Goal: Task Accomplishment & Management: Use online tool/utility

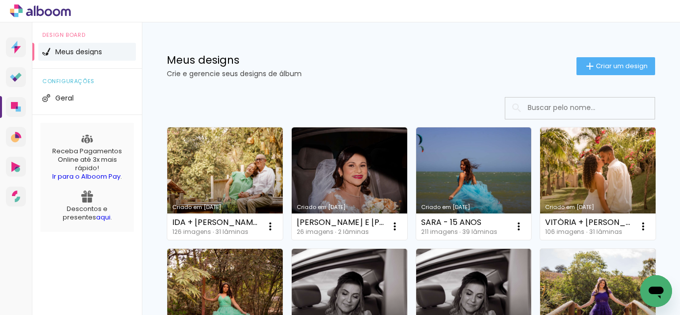
click at [45, 11] on icon at bounding box center [40, 10] width 61 height 13
click at [50, 79] on span "configurações" at bounding box center [87, 81] width 90 height 5
click at [47, 96] on img at bounding box center [46, 98] width 8 height 8
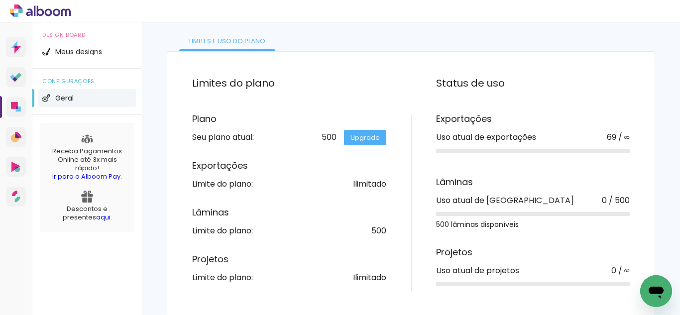
scroll to position [60, 0]
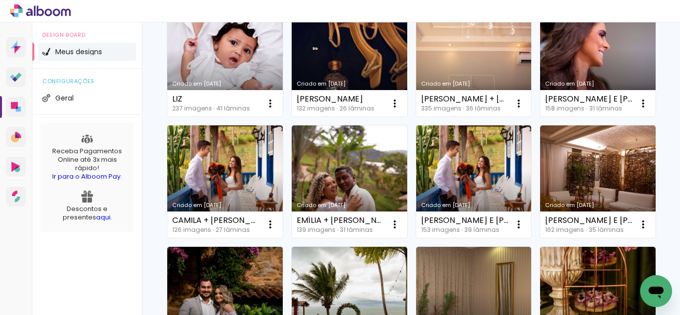
scroll to position [498, 0]
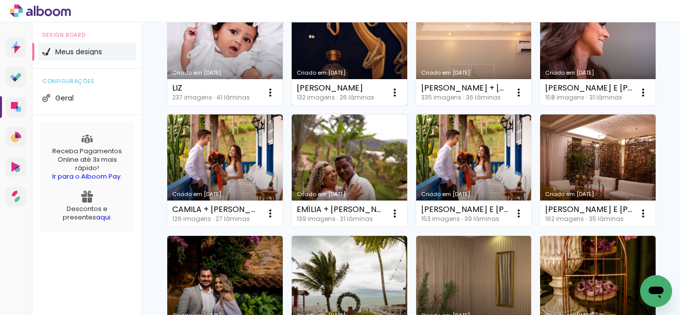
click at [345, 106] on link "Criado em [DATE]" at bounding box center [350, 50] width 116 height 113
